Goal: Transaction & Acquisition: Purchase product/service

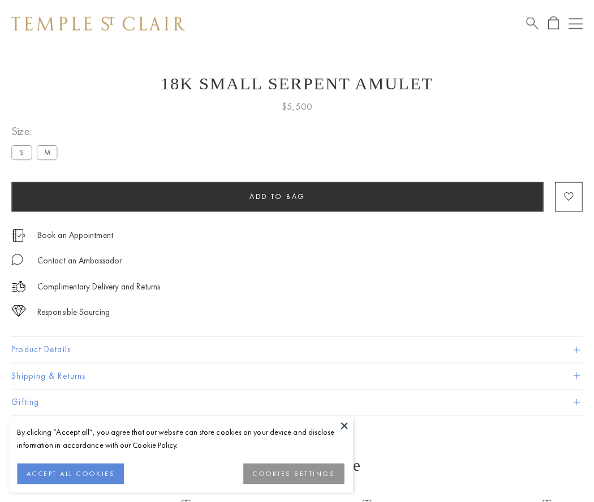
scroll to position [45, 0]
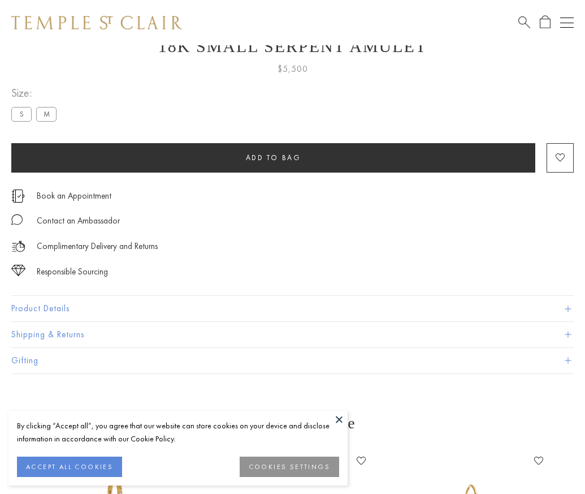
click at [273, 157] on span "Add to bag" at bounding box center [273, 158] width 55 height 10
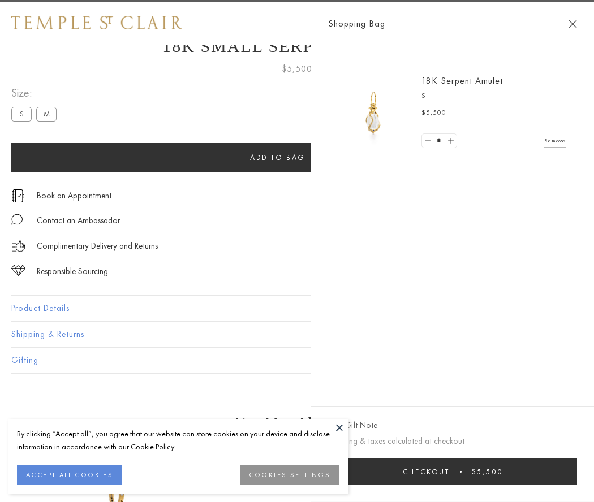
click at [577, 472] on button "Checkout $5,500" at bounding box center [452, 472] width 249 height 27
